Goal: Task Accomplishment & Management: Manage account settings

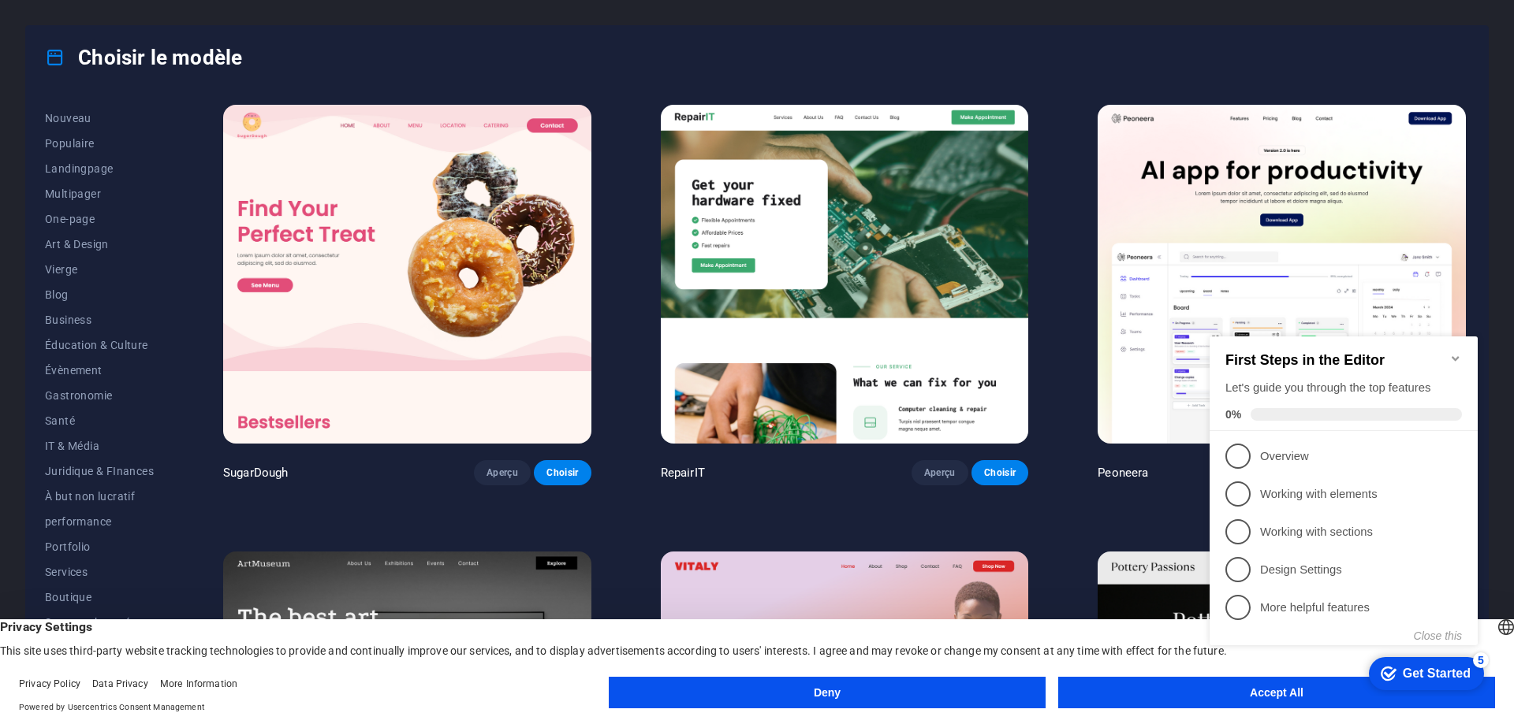
scroll to position [78, 0]
click at [69, 564] on span "Boutique" at bounding box center [99, 566] width 109 height 13
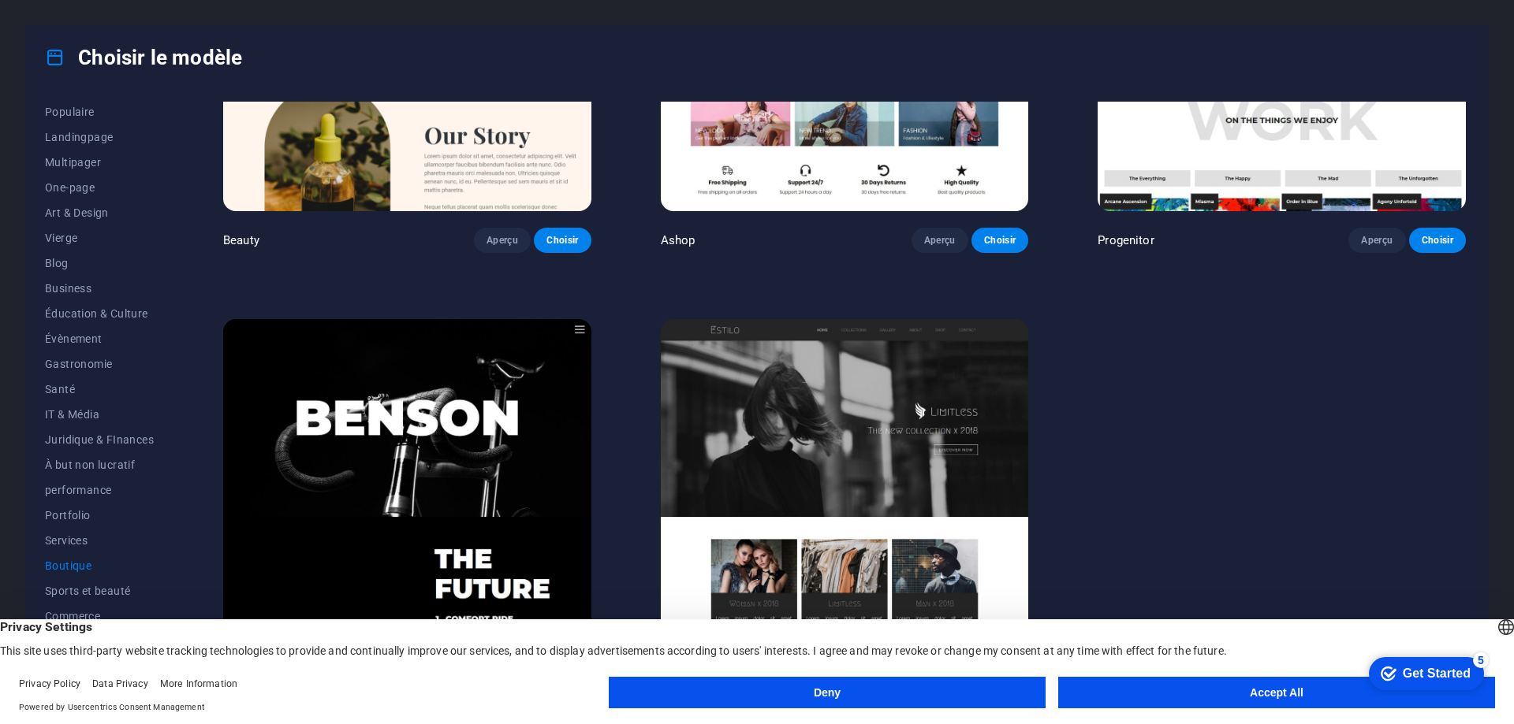
scroll to position [1139, 0]
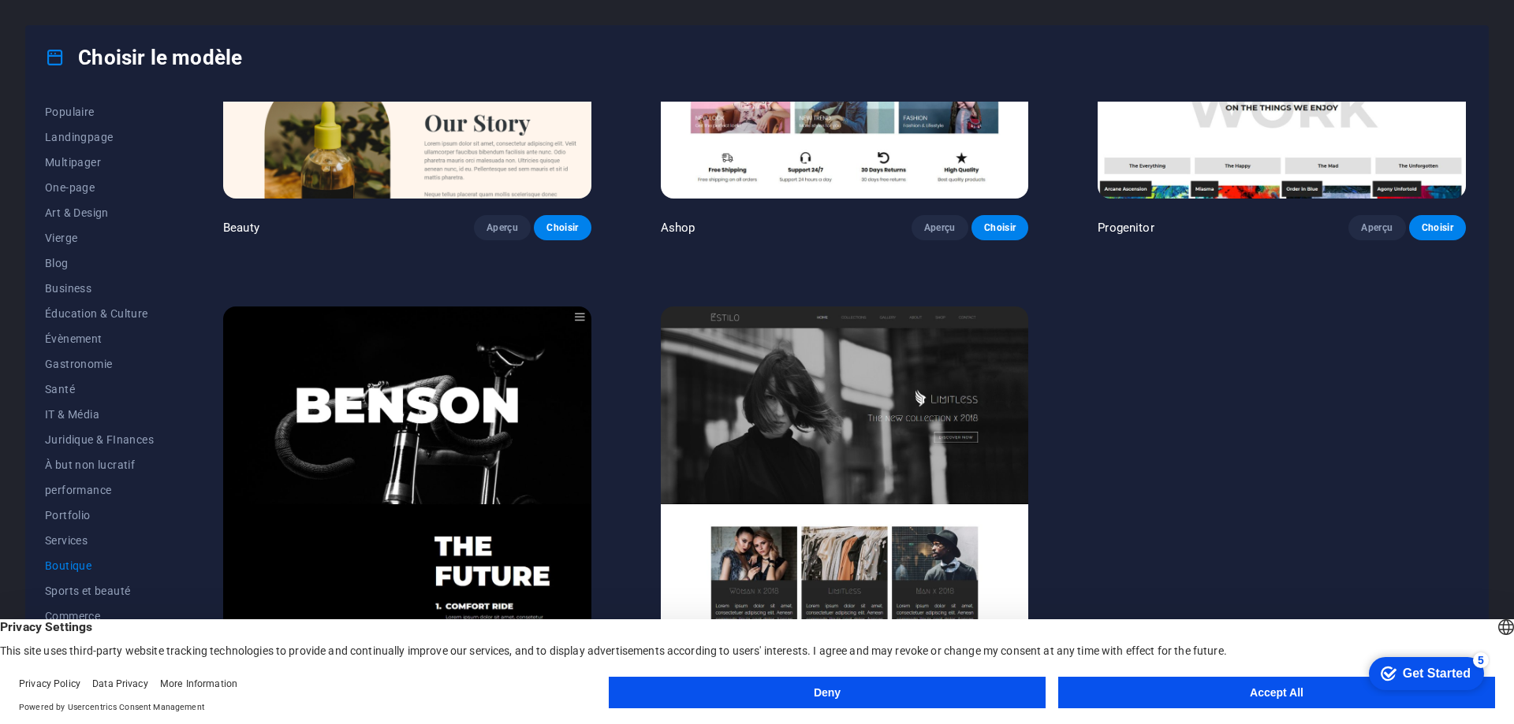
click at [695, 687] on button "Deny" at bounding box center [827, 693] width 437 height 32
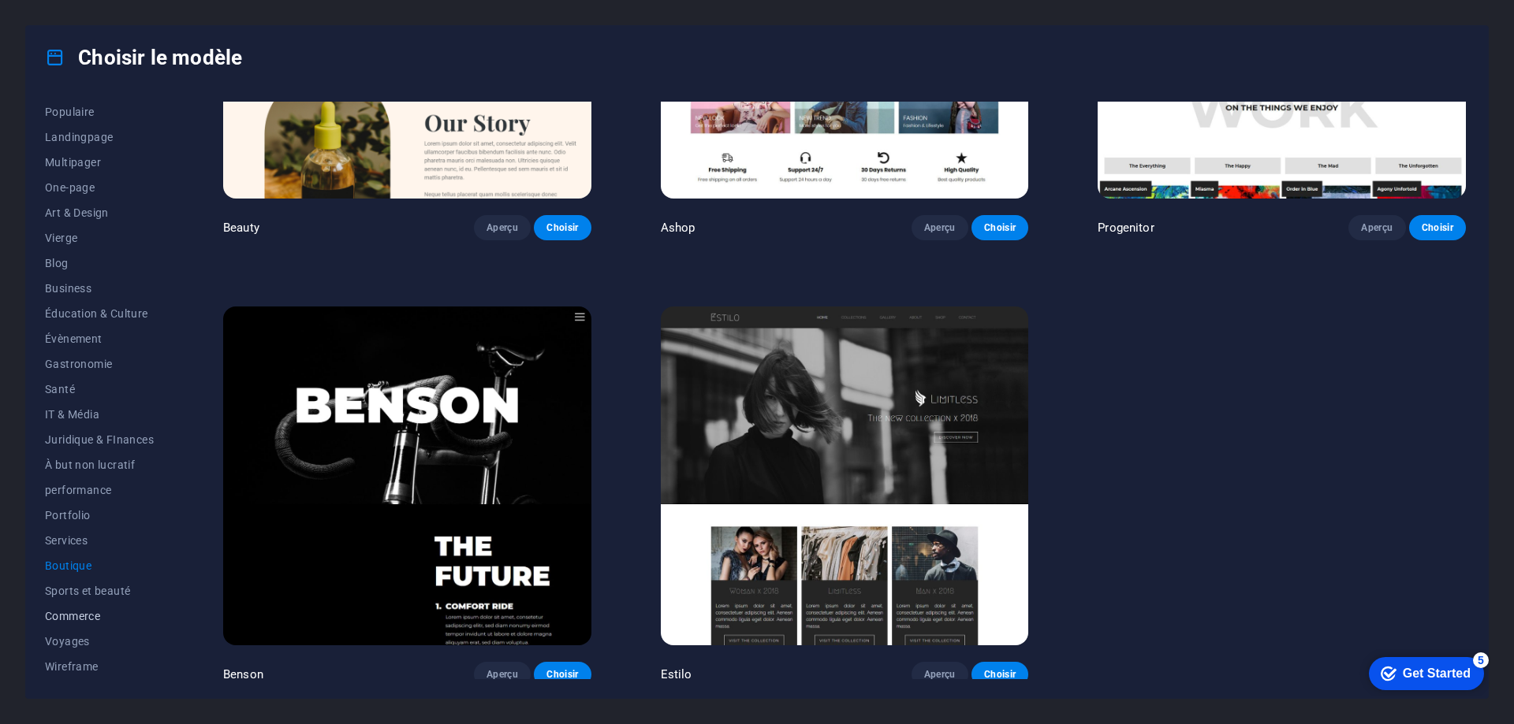
click at [86, 613] on span "Commerce" at bounding box center [99, 616] width 109 height 13
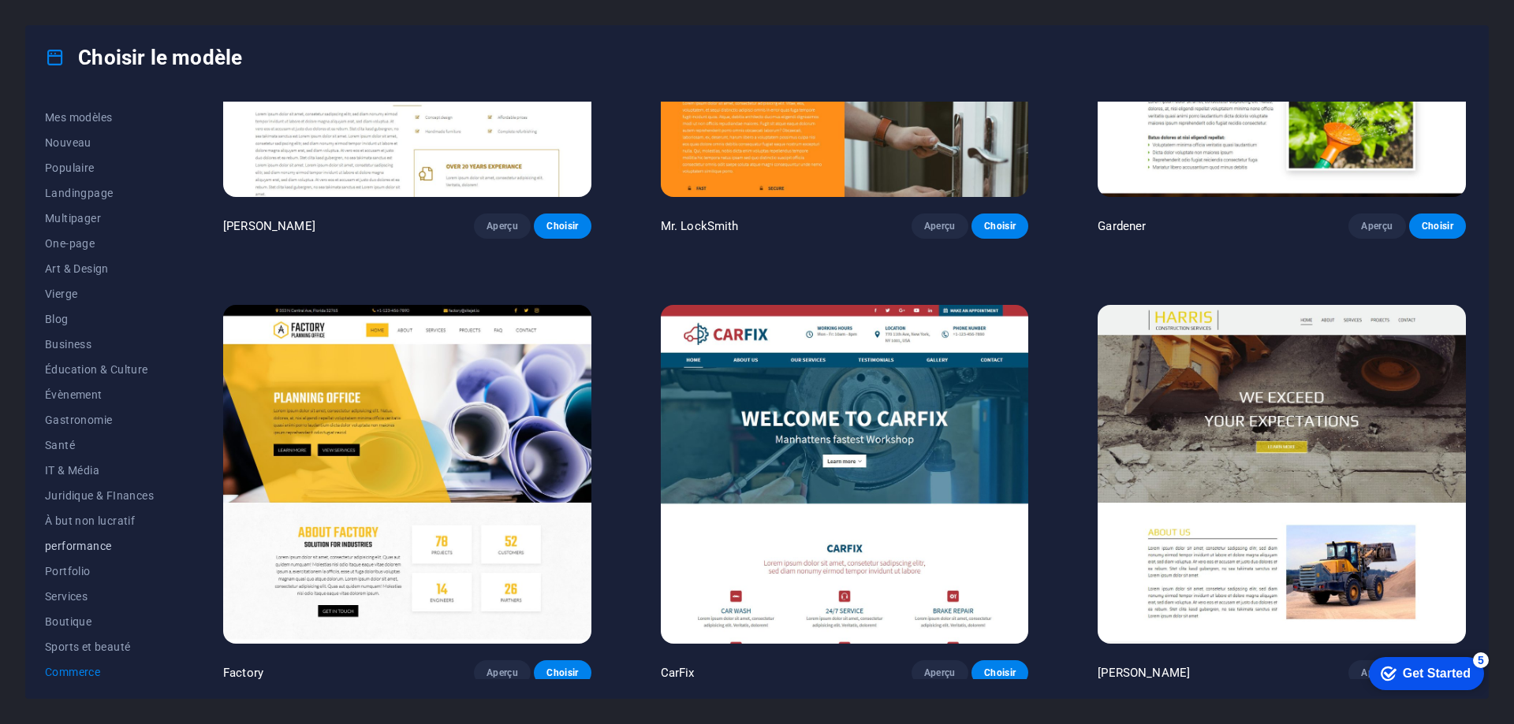
scroll to position [0, 0]
click at [76, 361] on span "Business" at bounding box center [99, 366] width 109 height 13
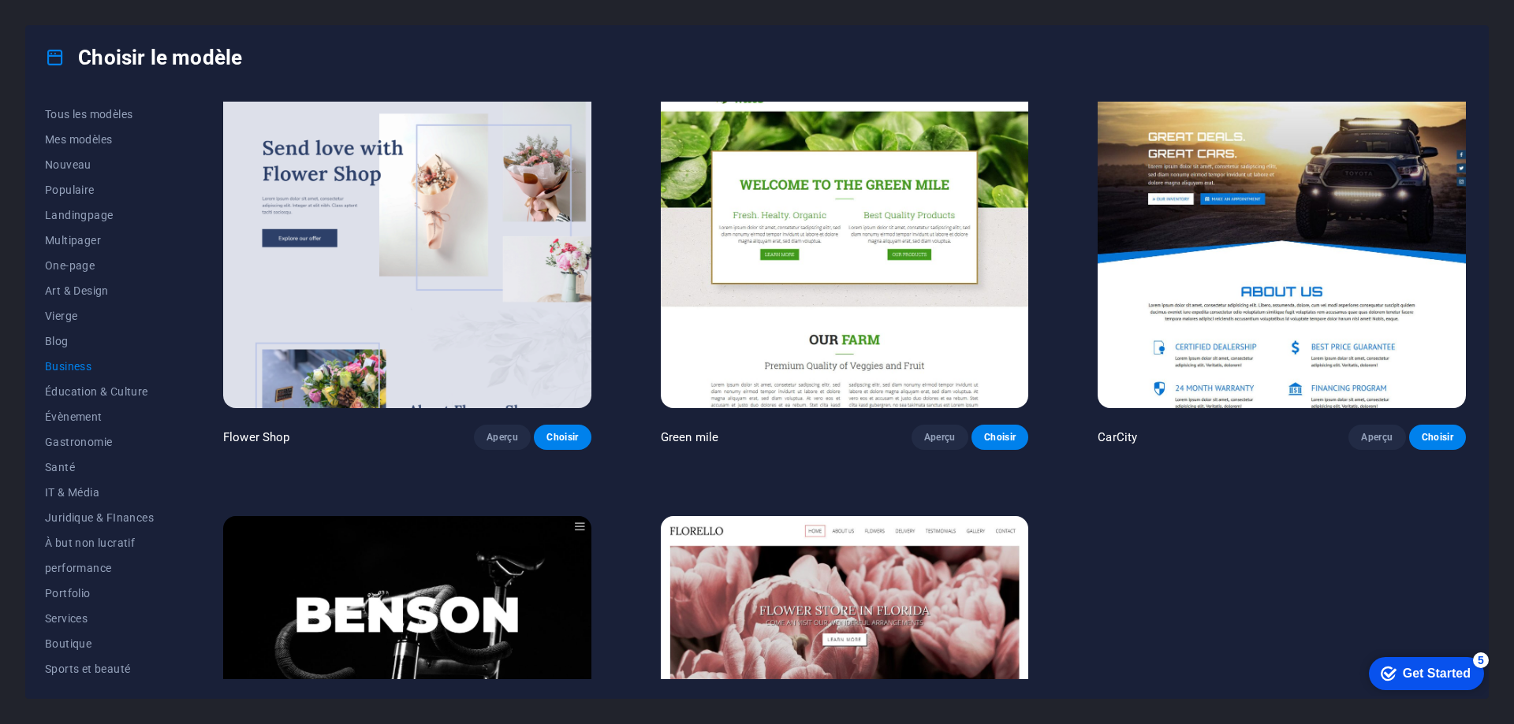
scroll to position [694, 0]
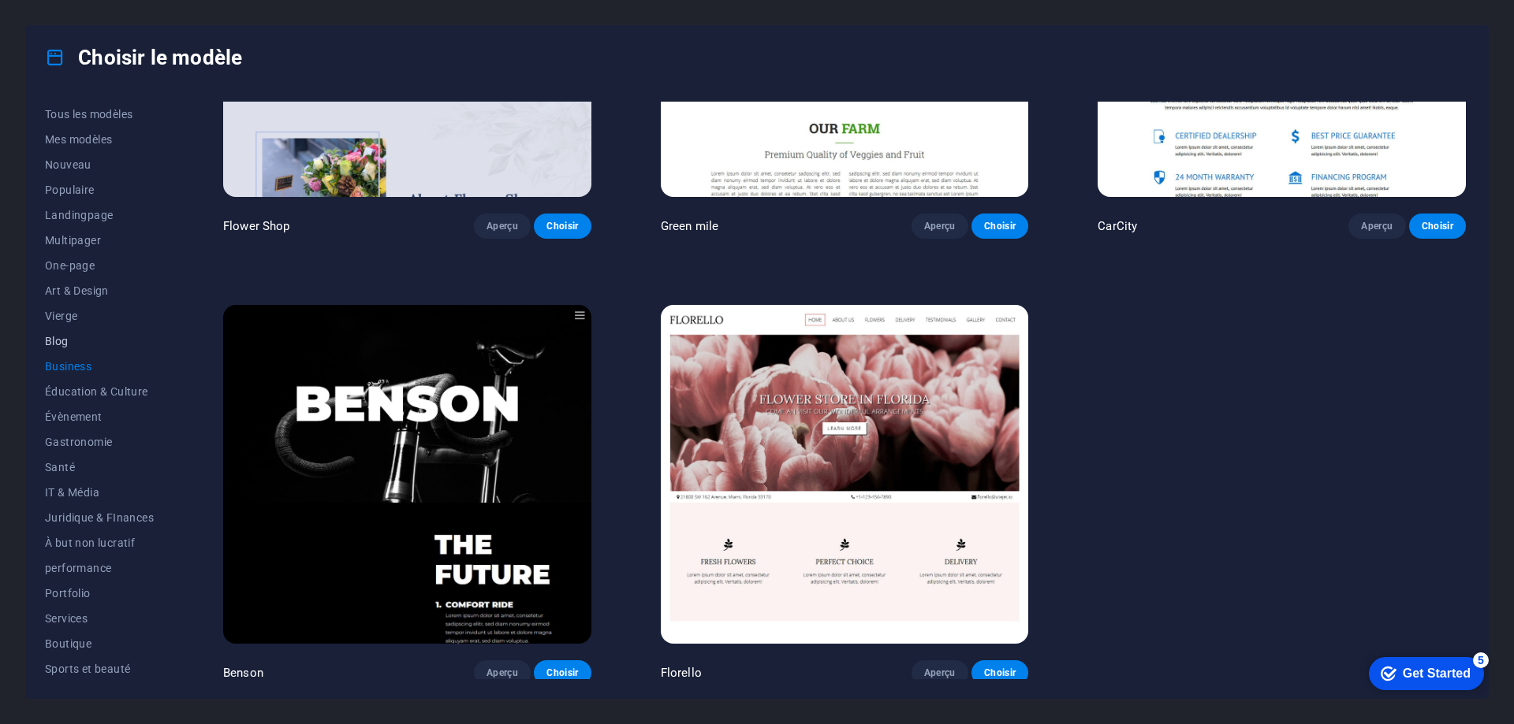
click at [58, 338] on span "Blog" at bounding box center [99, 341] width 109 height 13
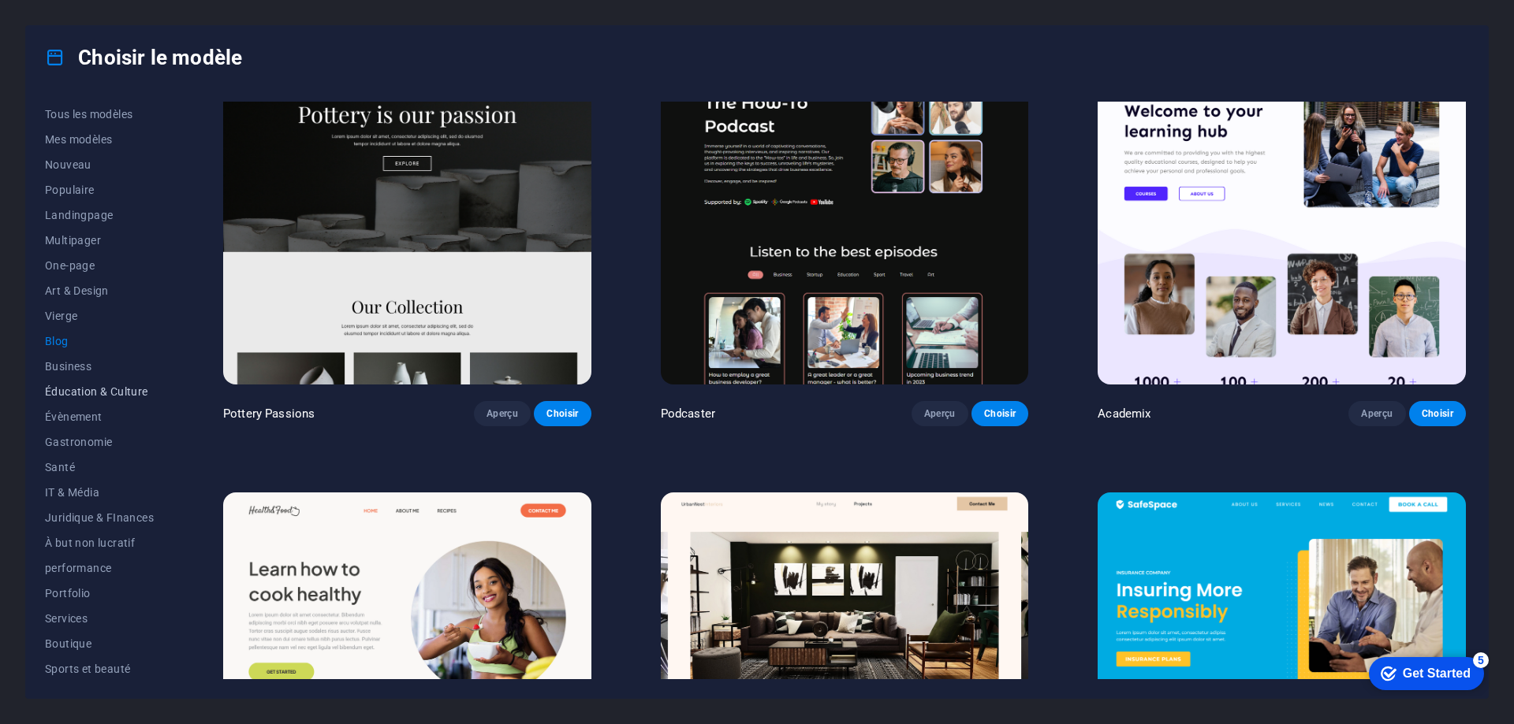
scroll to position [457, 0]
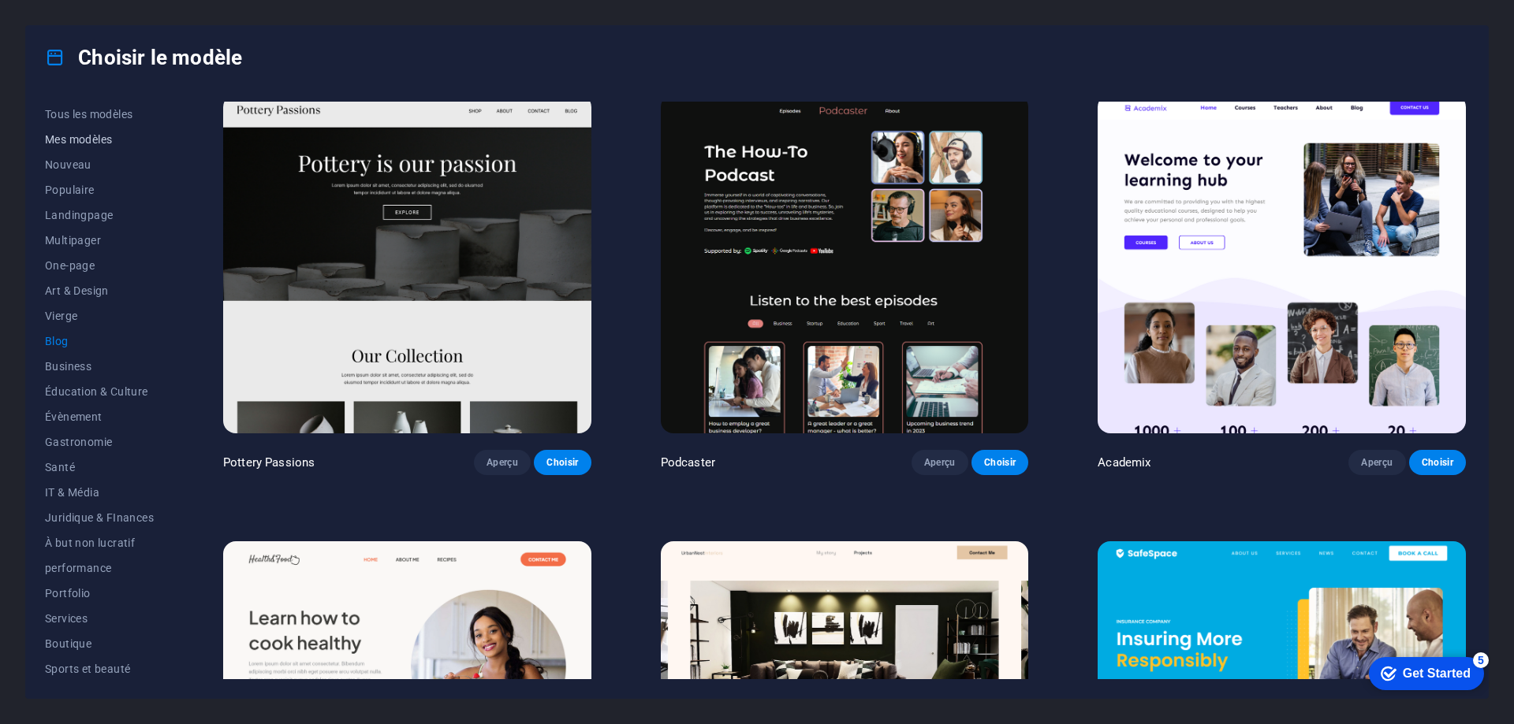
click at [115, 138] on span "Mes modèles" at bounding box center [99, 139] width 109 height 13
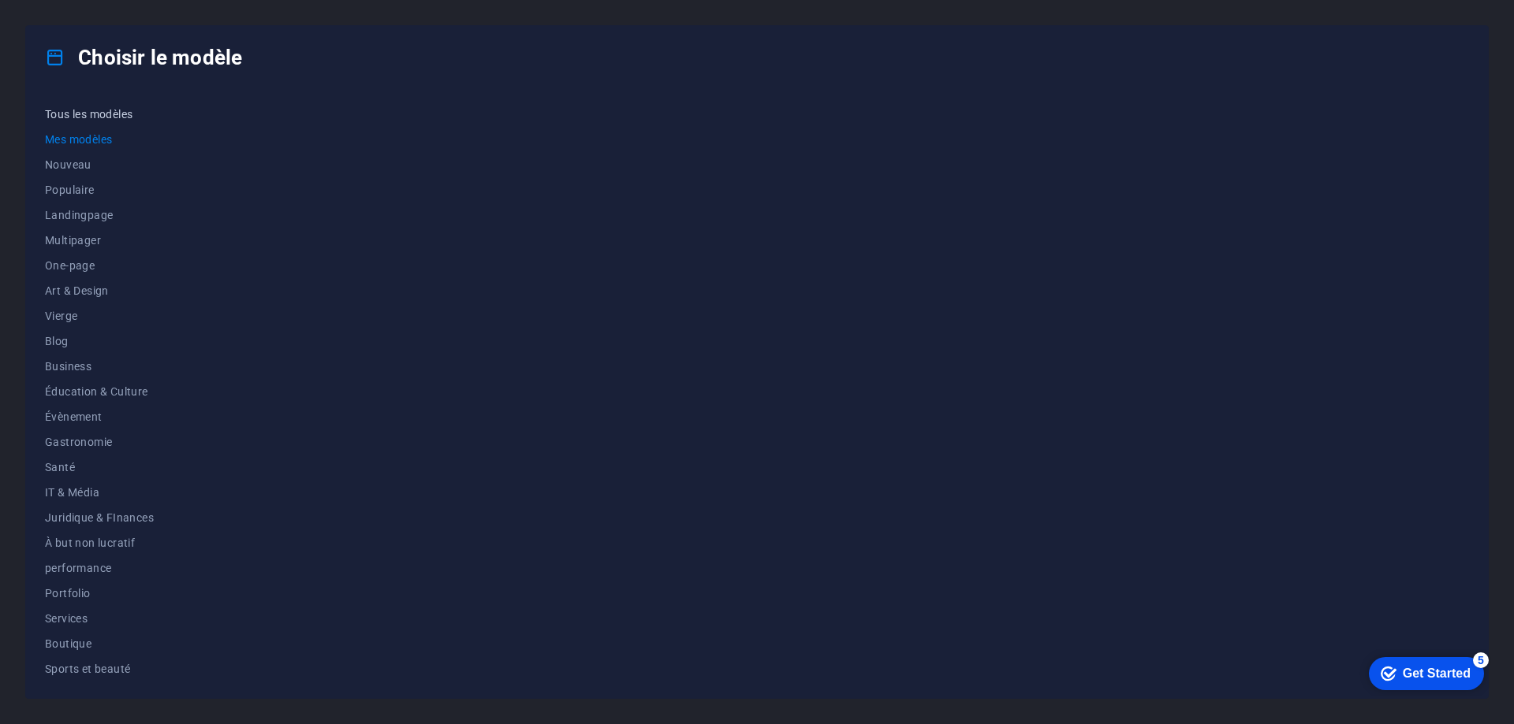
click at [117, 113] on span "Tous les modèles" at bounding box center [99, 114] width 109 height 13
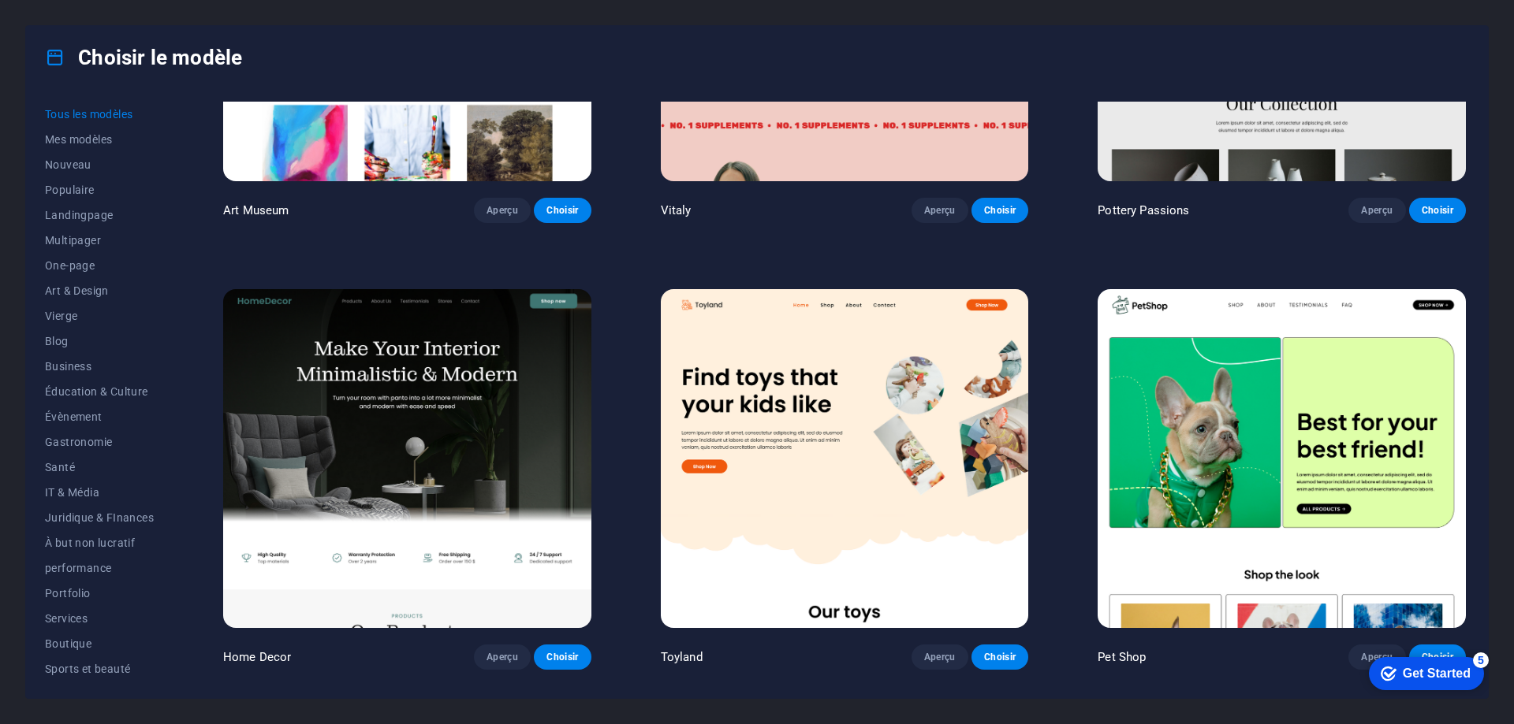
scroll to position [788, 0]
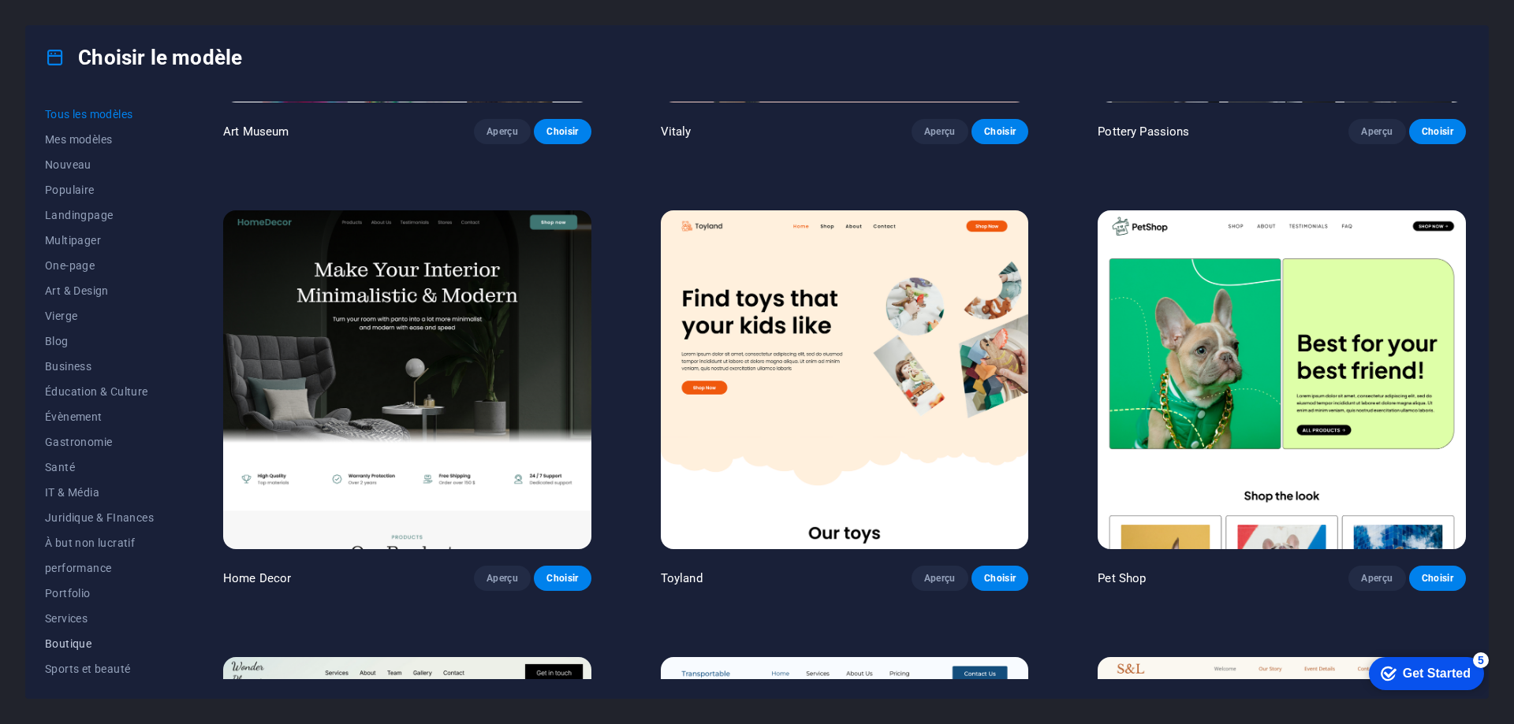
click at [88, 644] on span "Boutique" at bounding box center [99, 644] width 109 height 13
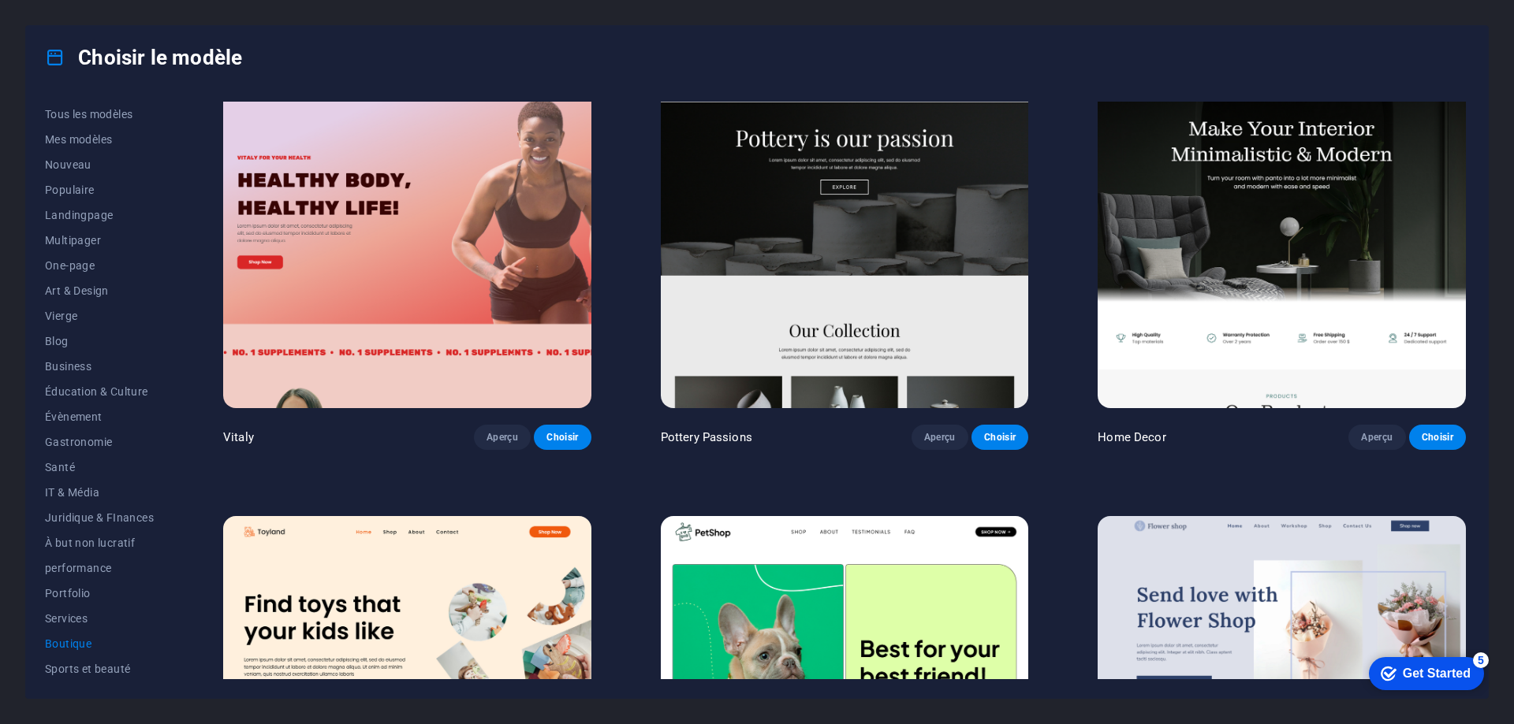
scroll to position [0, 0]
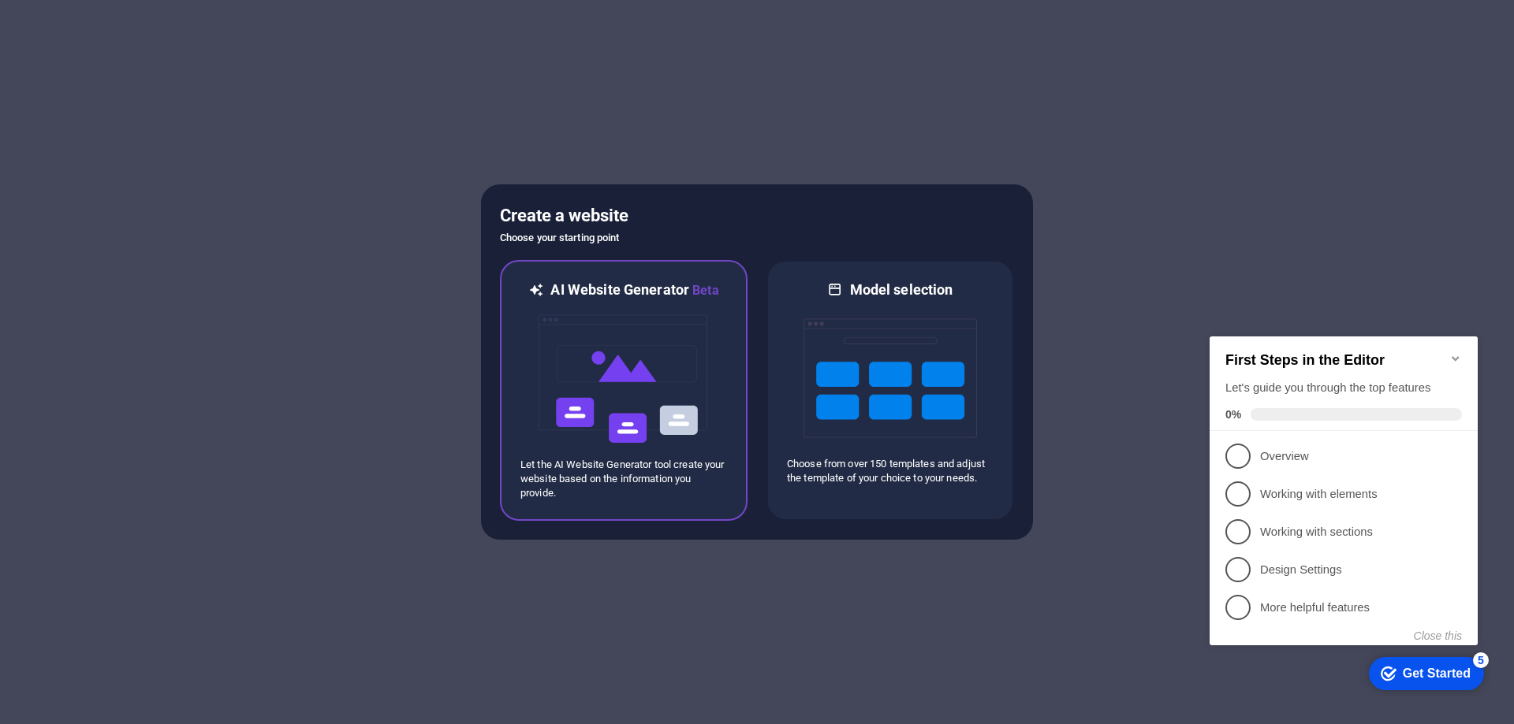
click at [631, 355] on img at bounding box center [623, 379] width 173 height 158
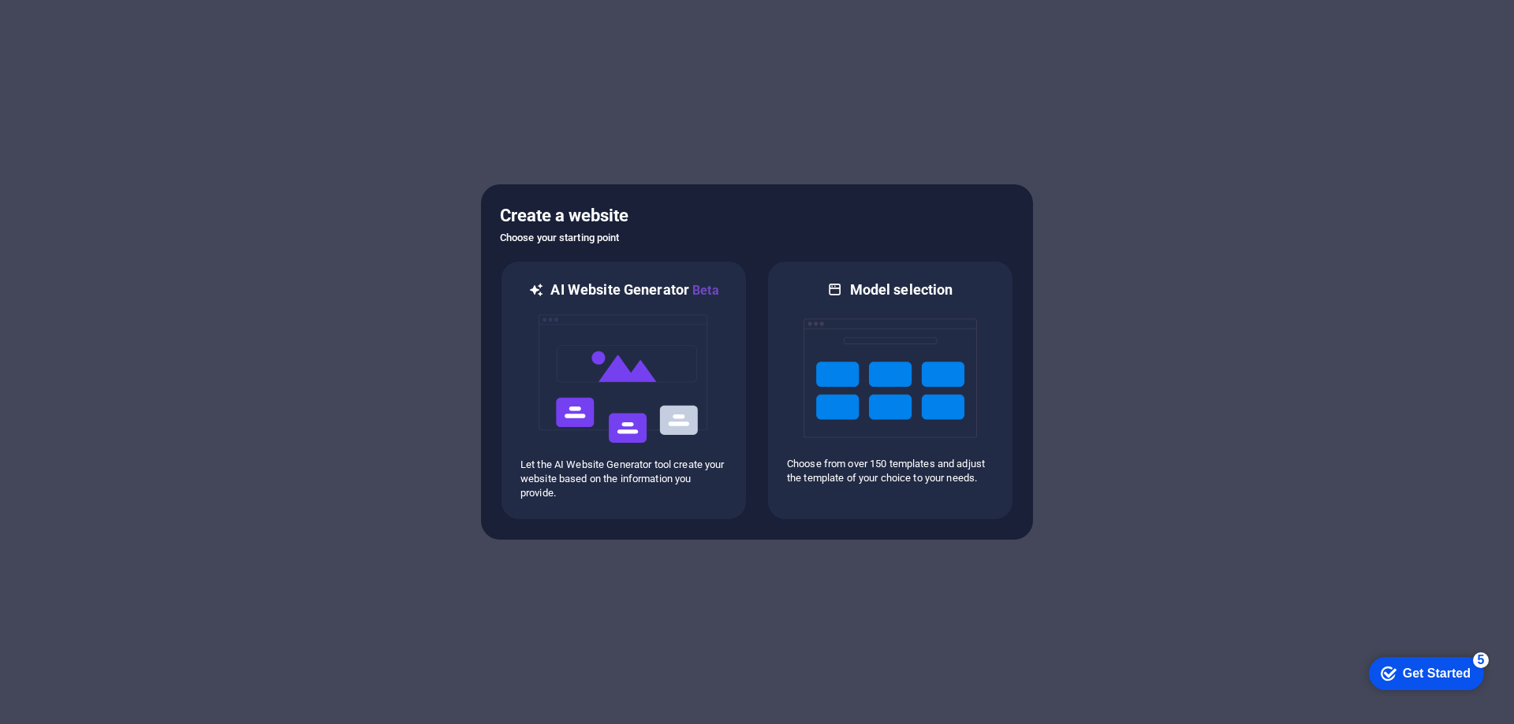
drag, startPoint x: 887, startPoint y: 310, endPoint x: 1415, endPoint y: 312, distance: 528.2
click at [1415, 312] on div at bounding box center [757, 362] width 1514 height 724
click at [674, 333] on img at bounding box center [623, 379] width 173 height 158
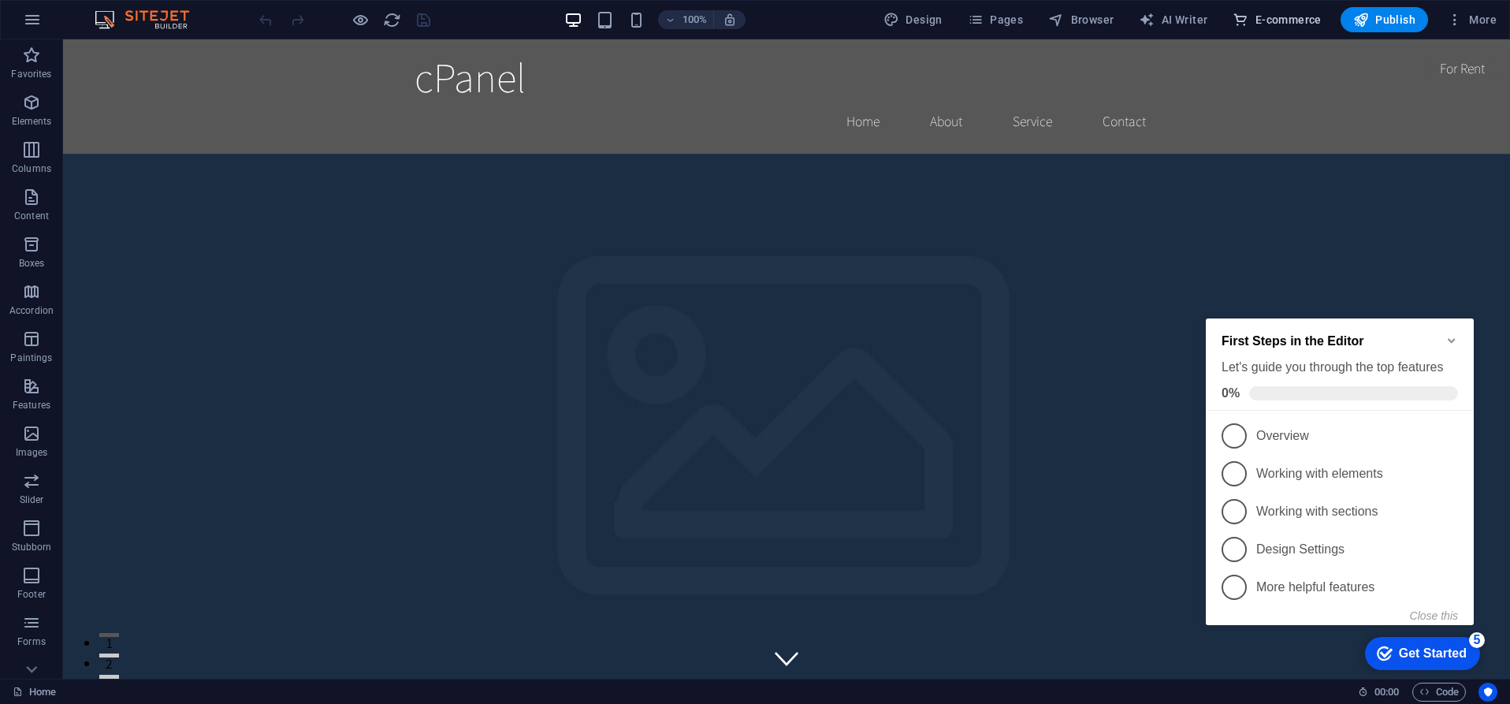
click at [0, 0] on font "E-commerce" at bounding box center [0, 0] width 0 height 0
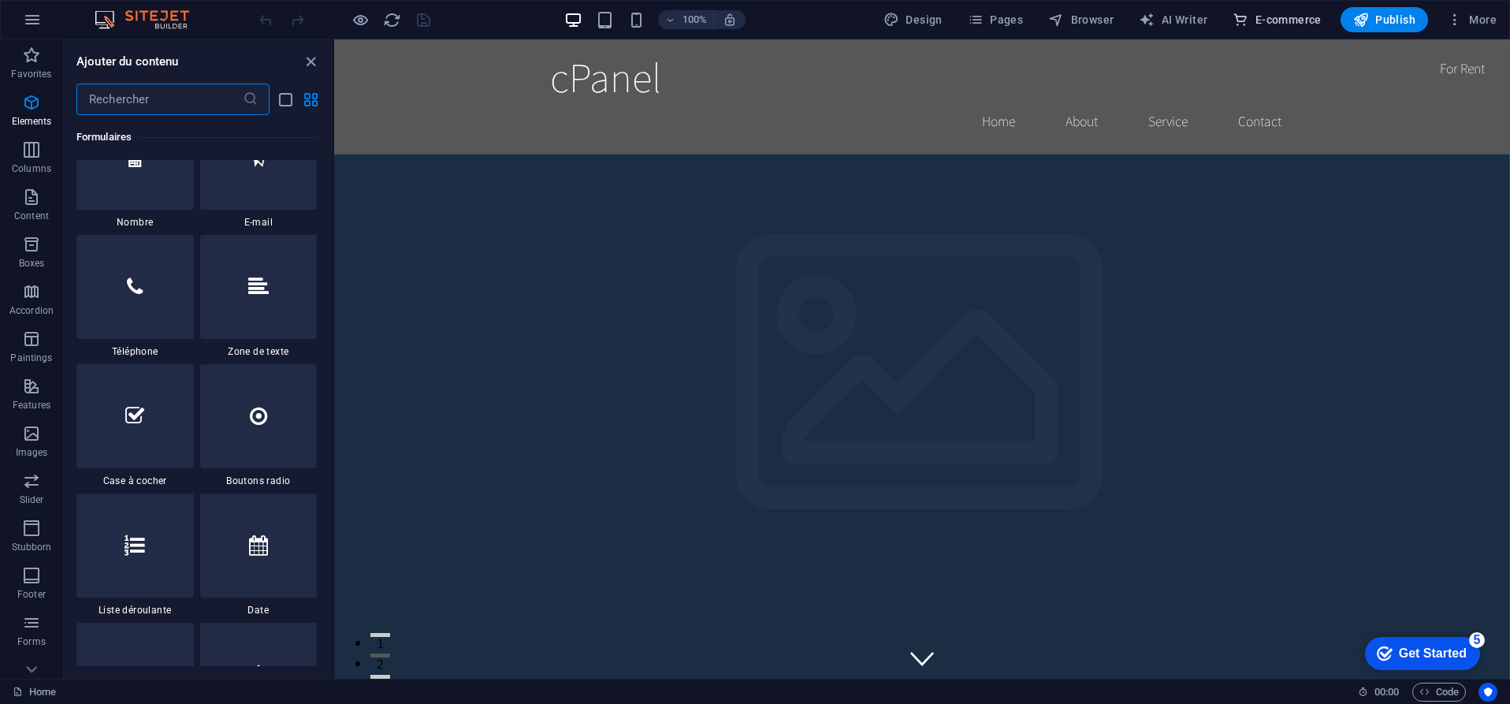
scroll to position [15191, 0]
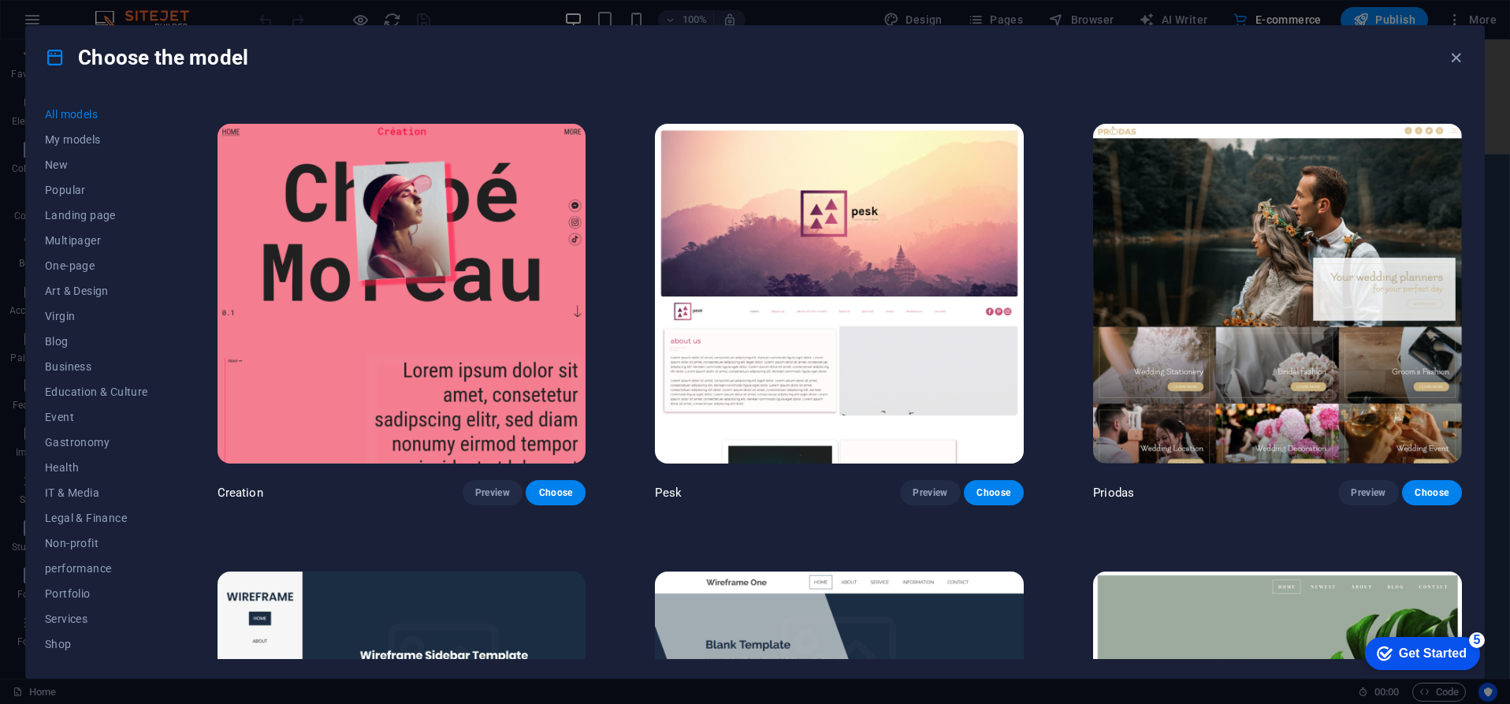
scroll to position [8277, 0]
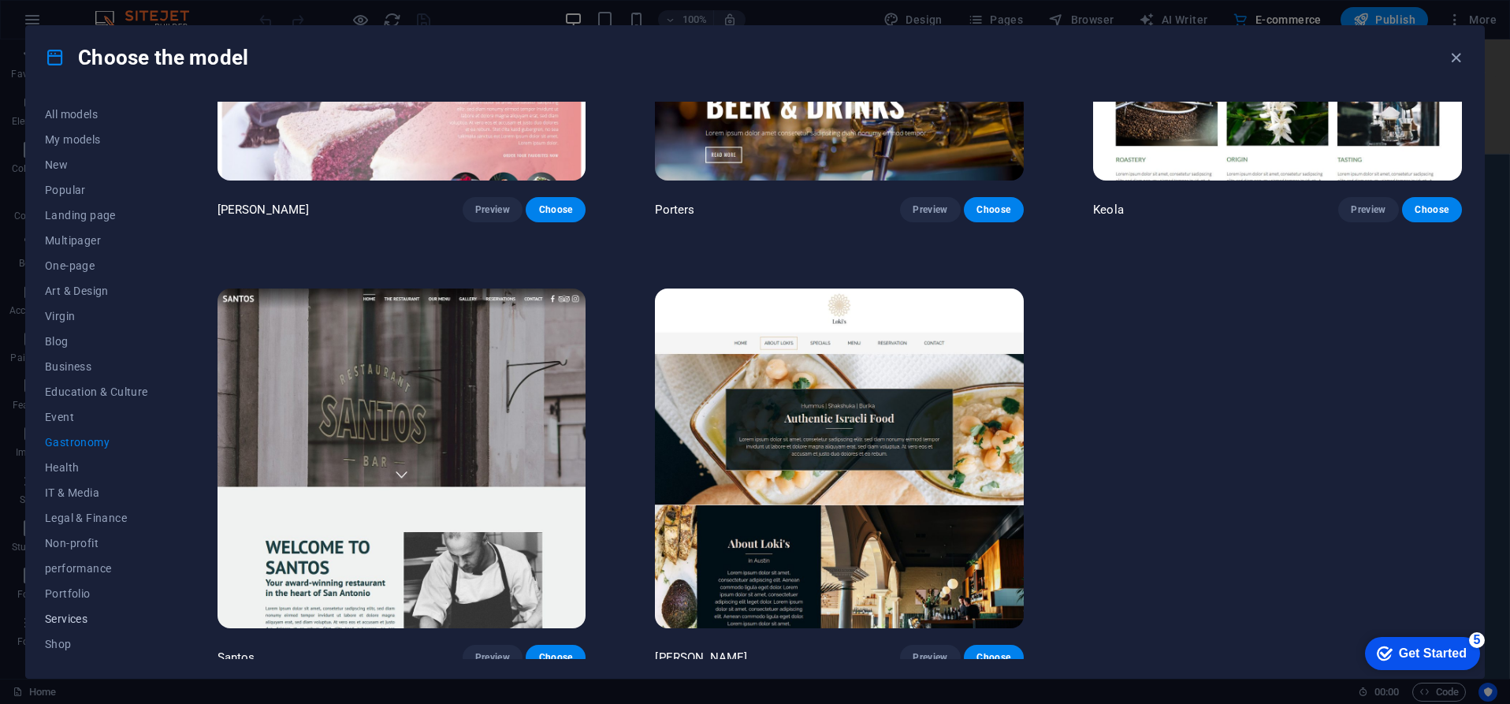
click at [84, 620] on font "Services" at bounding box center [66, 619] width 43 height 13
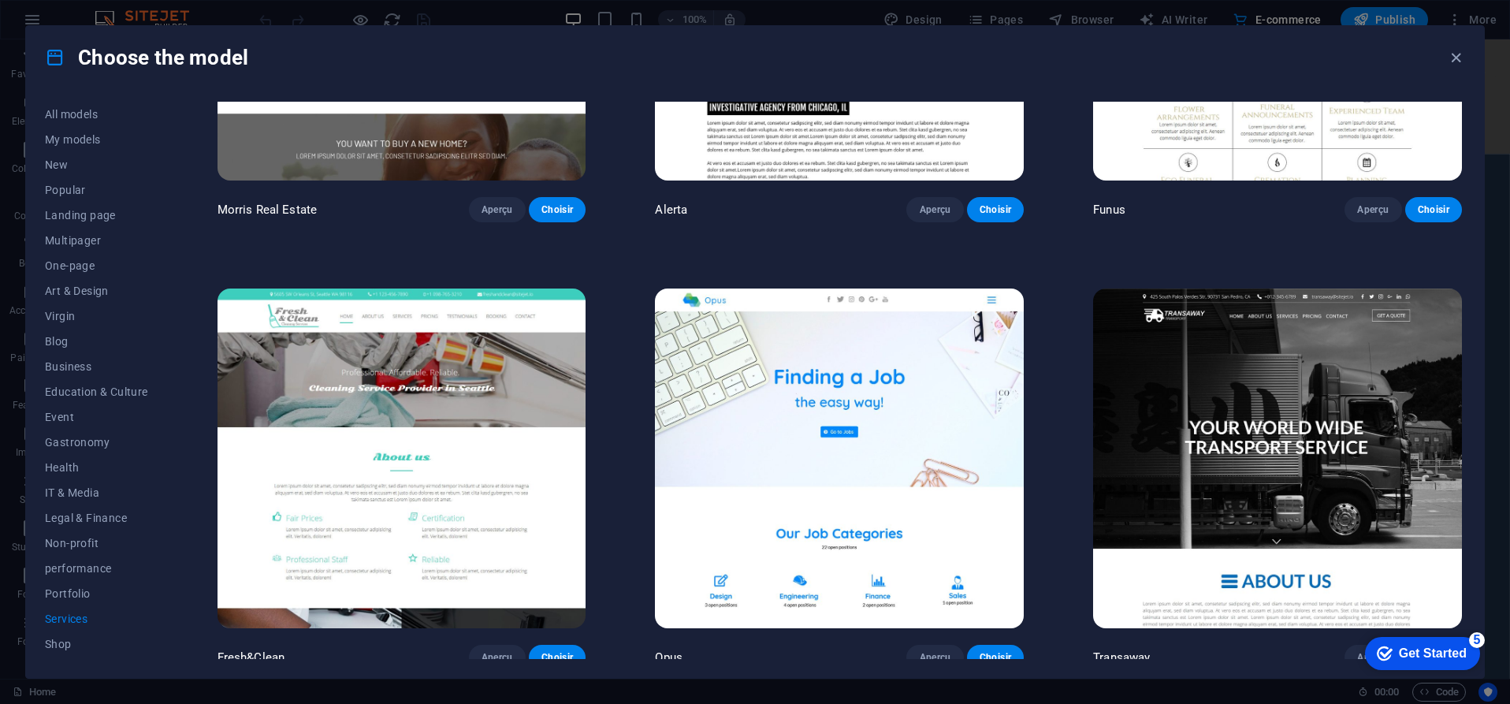
scroll to position [2501, 0]
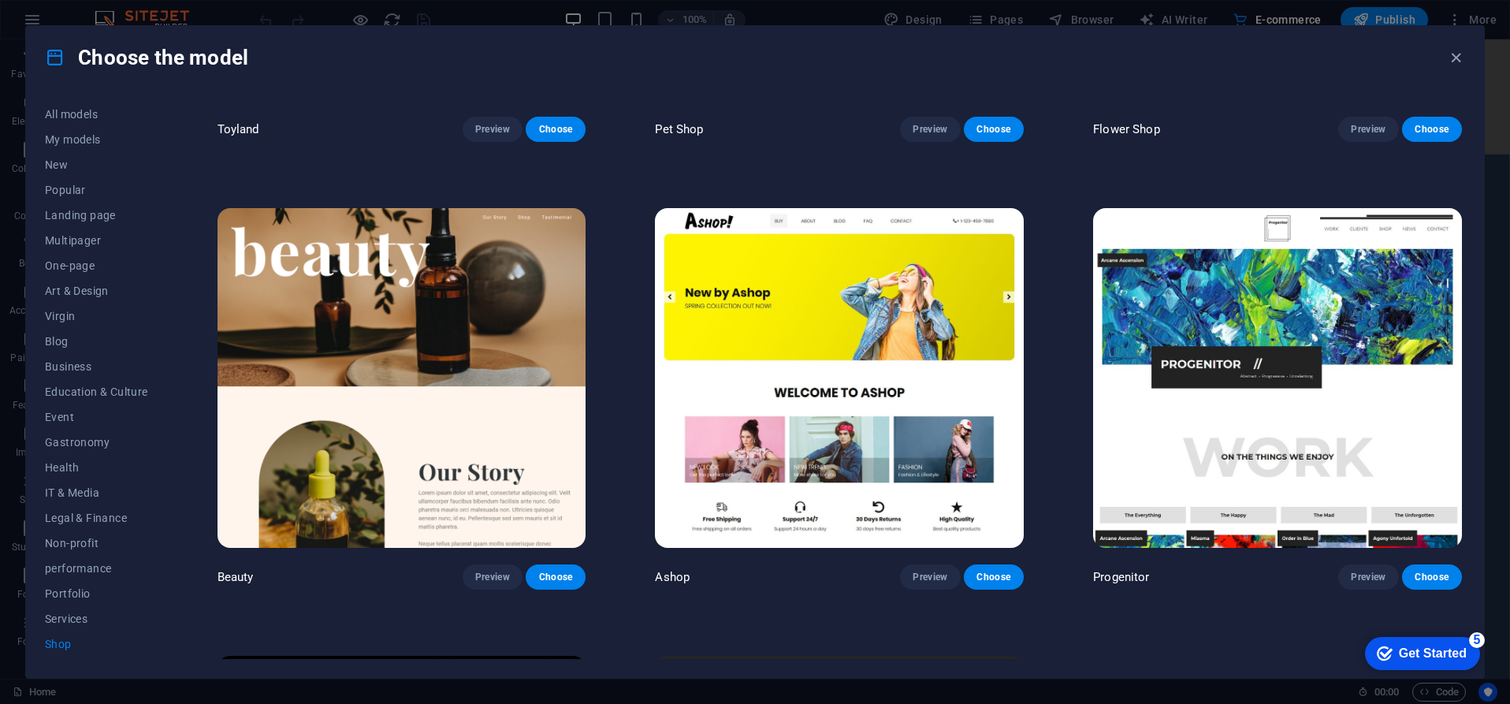
scroll to position [769, 0]
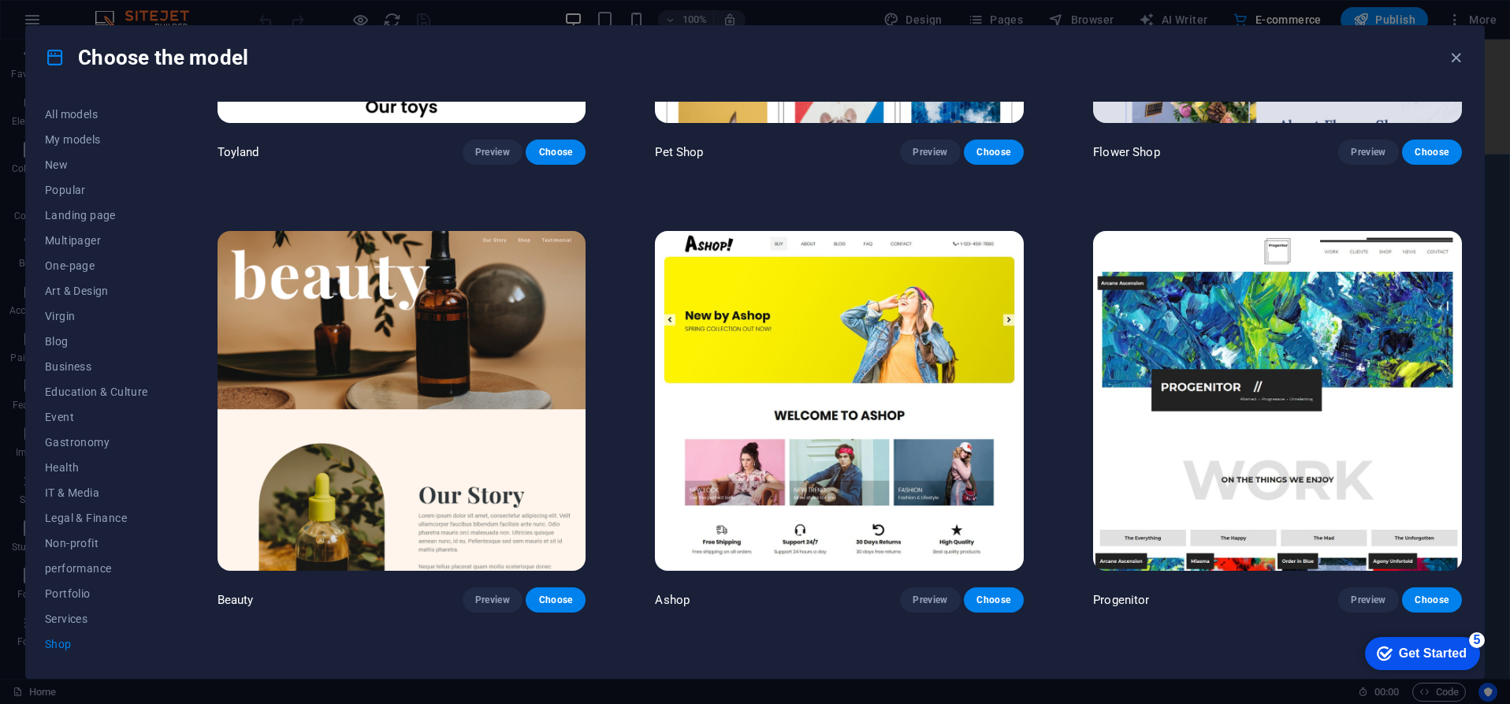
click at [927, 452] on img at bounding box center [839, 401] width 369 height 340
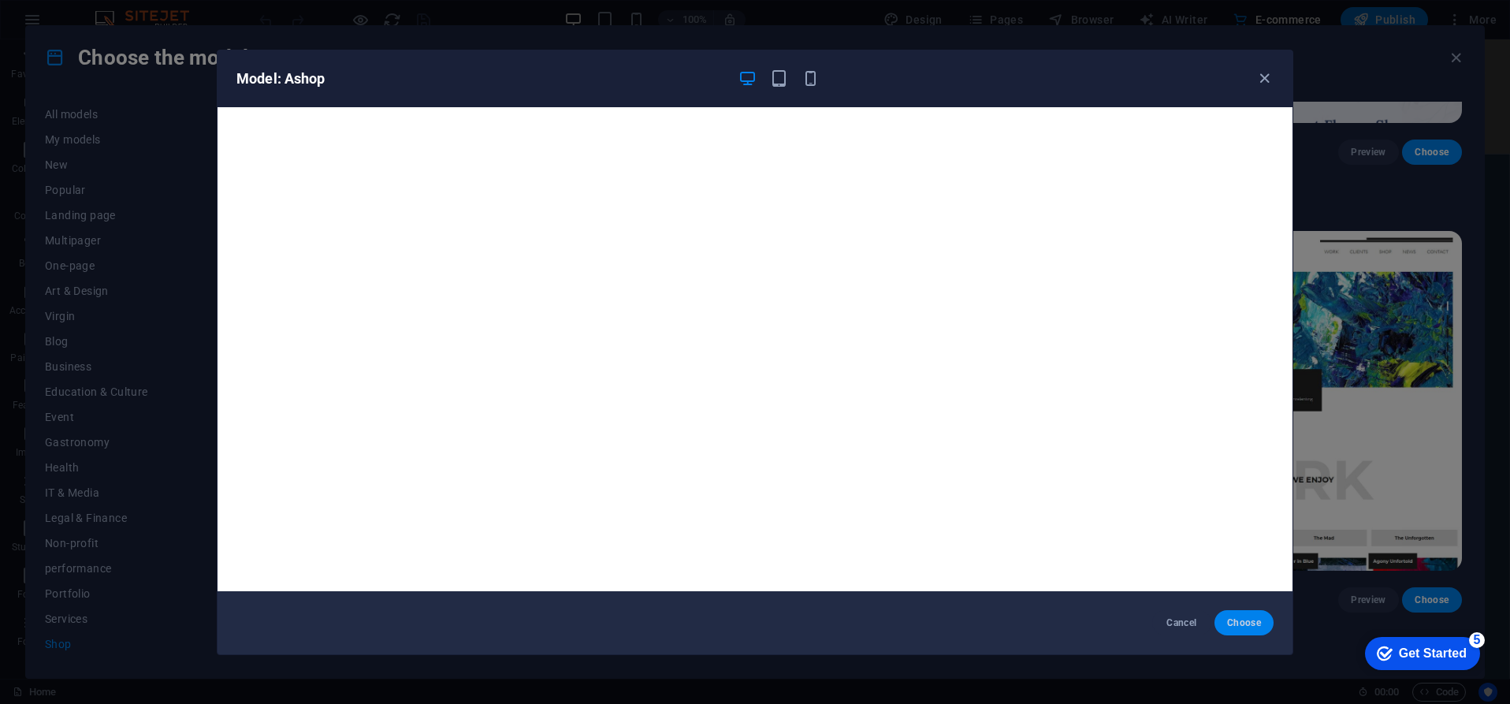
click at [1246, 624] on font "Choose" at bounding box center [1244, 622] width 34 height 11
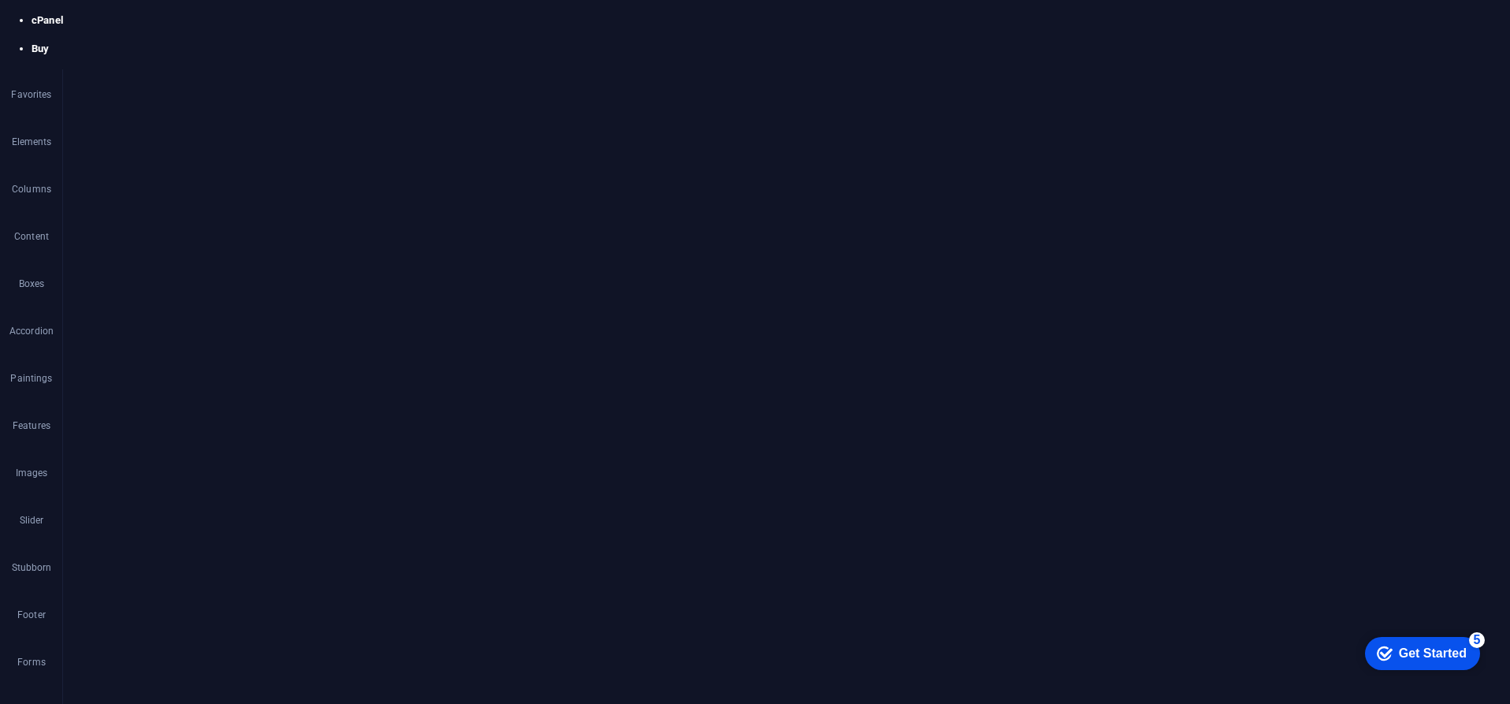
select select "px"
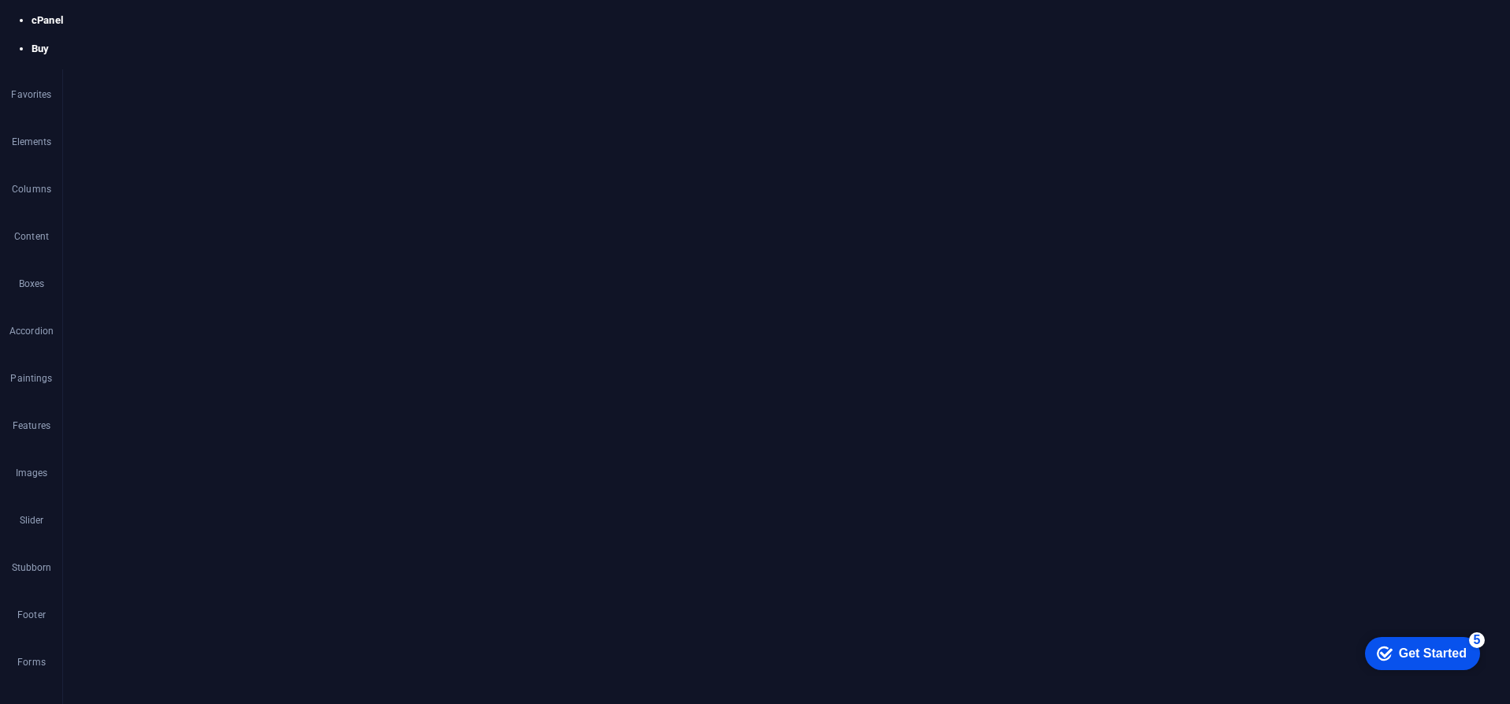
type input "+ [PHONE_NUMBER]"
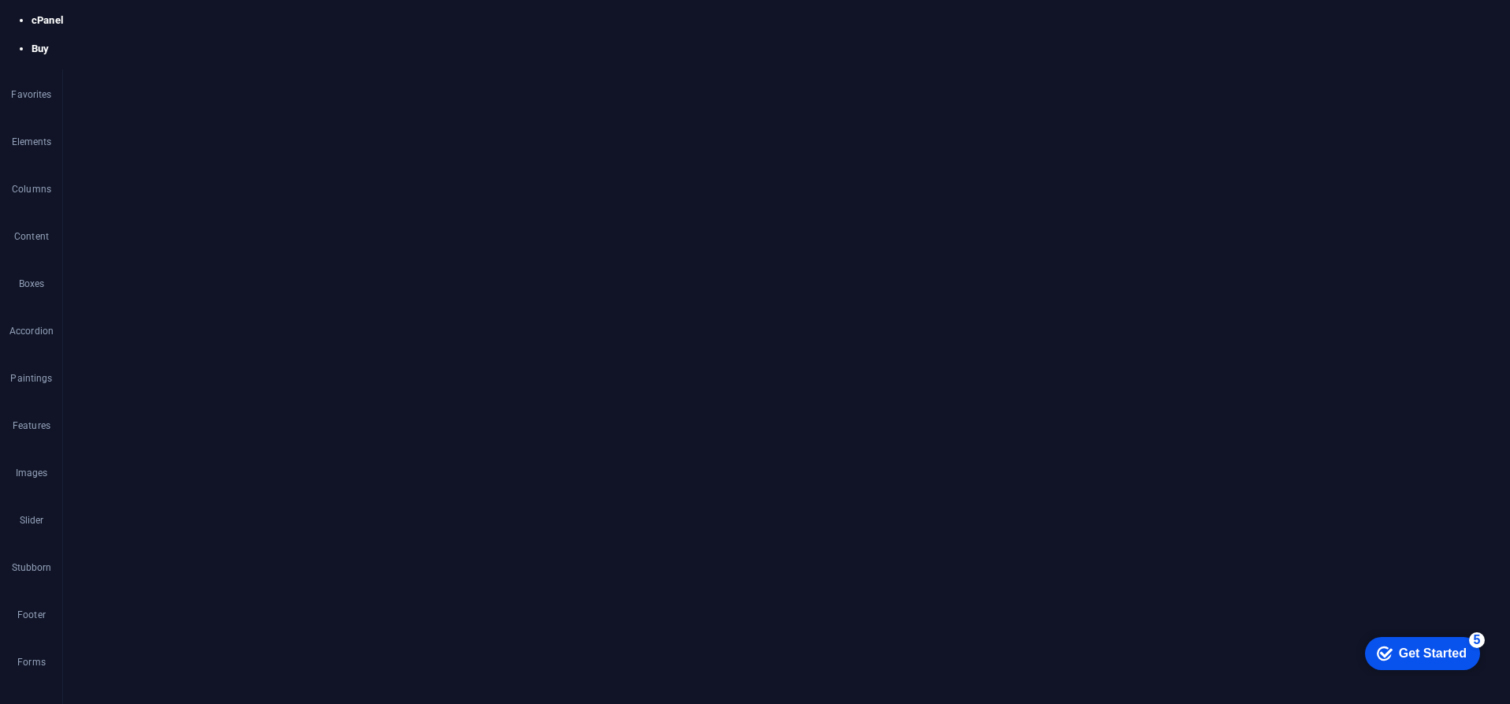
drag, startPoint x: 1199, startPoint y: 3674, endPoint x: 761, endPoint y: 3640, distance: 438.8
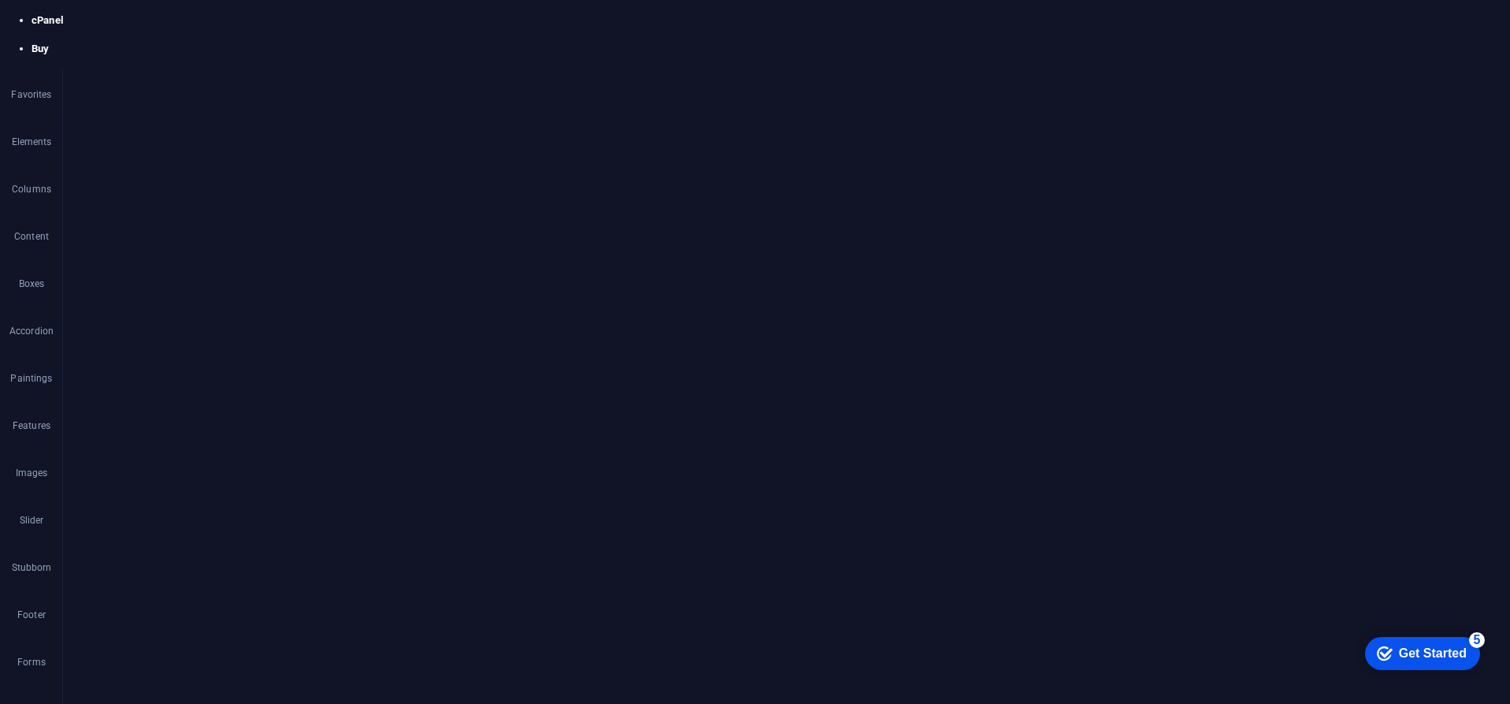
type input "Burnaby"
drag, startPoint x: 1340, startPoint y: 3718, endPoint x: 751, endPoint y: 3684, distance: 589.9
type input "[EMAIL_ADDRESS][DOMAIN_NAME]"
drag, startPoint x: 1203, startPoint y: 388, endPoint x: 1126, endPoint y: 384, distance: 77.4
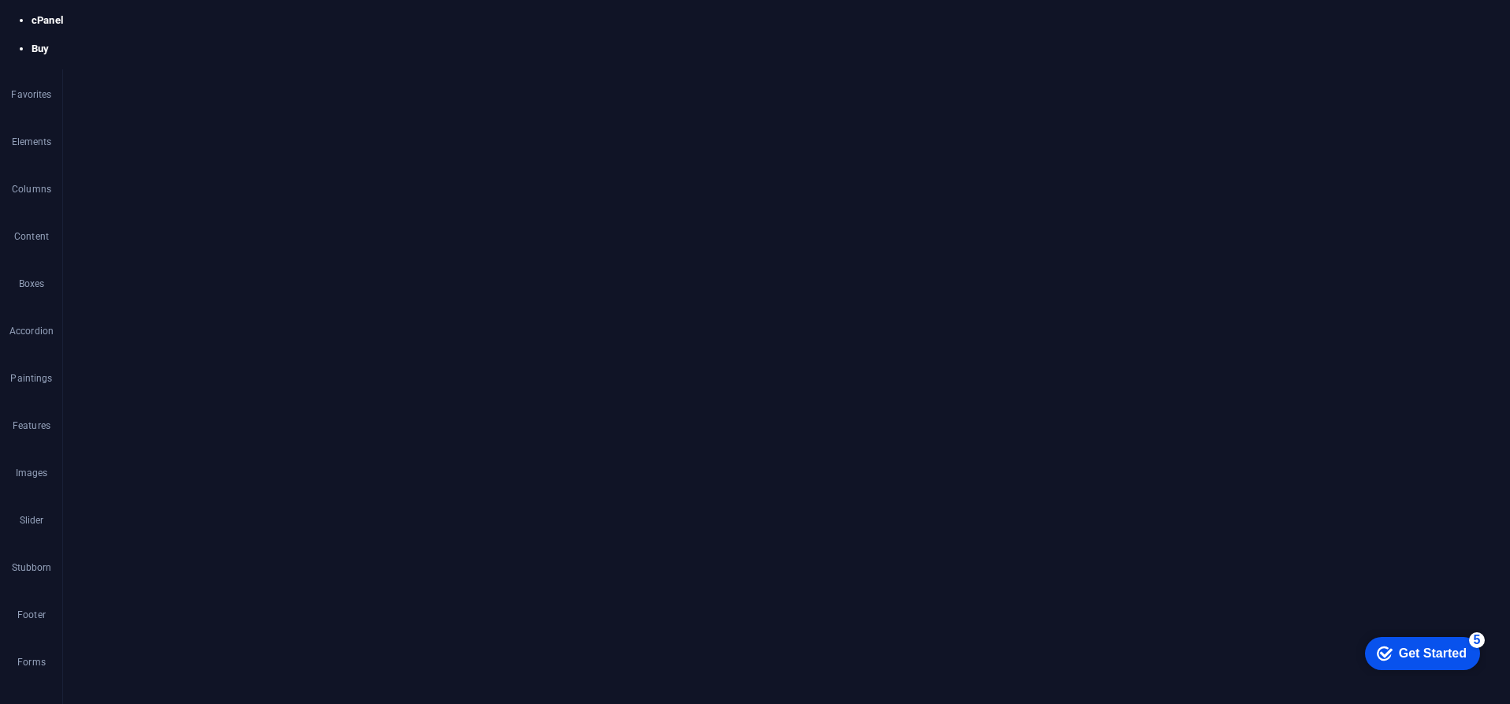
type input "V3N 2E6"
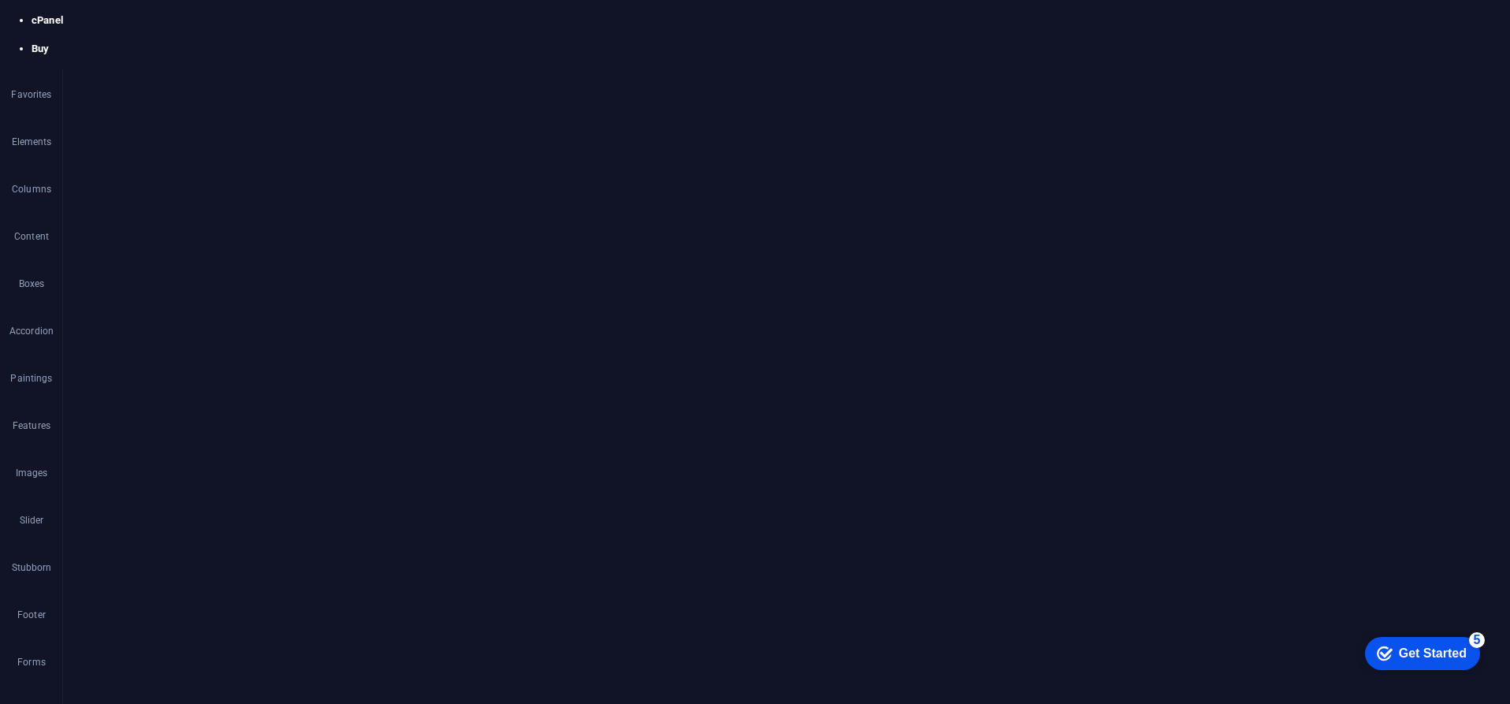
type input "+ [PHONE_NUMBER]"
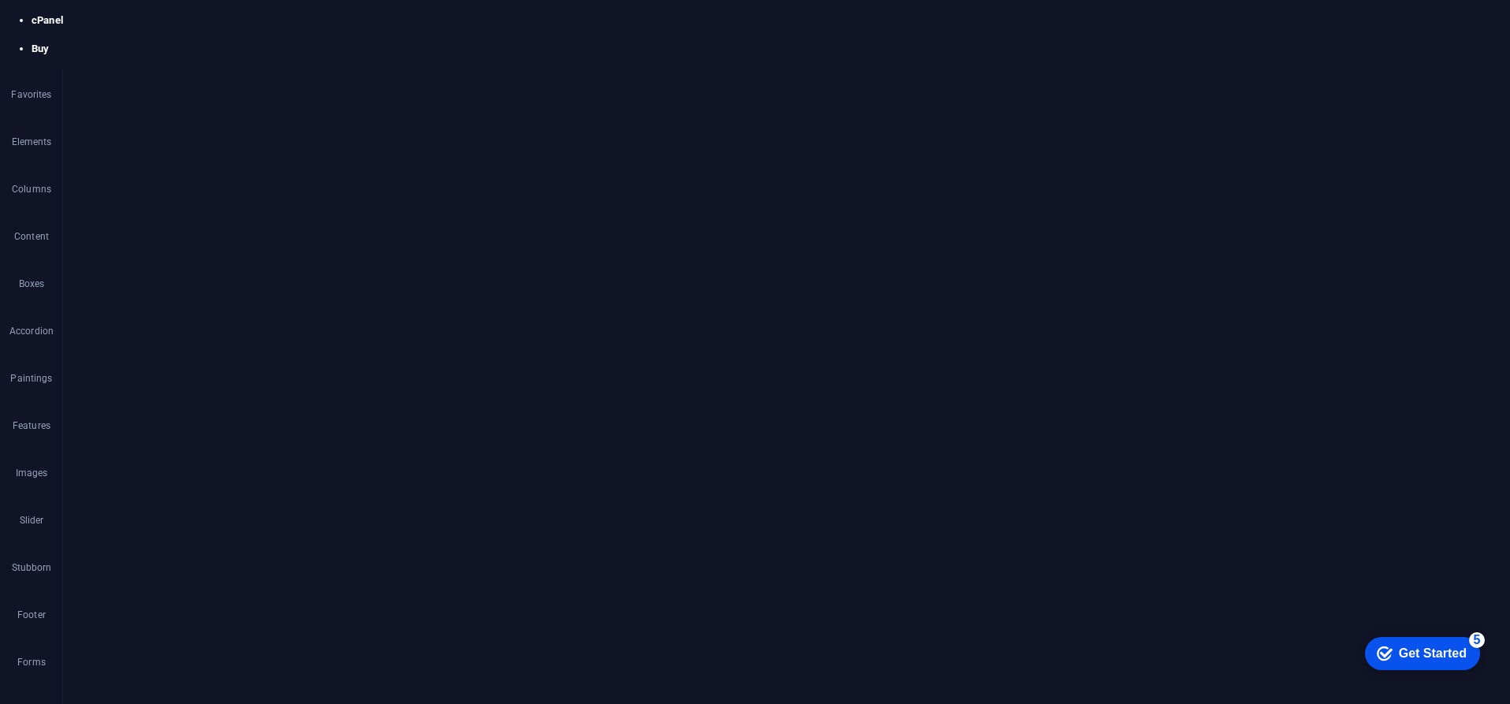
scroll to position [1596, 0]
drag, startPoint x: 1495, startPoint y: 68, endPoint x: 1430, endPoint y: 28, distance: 75.7
